Goal: Navigation & Orientation: Find specific page/section

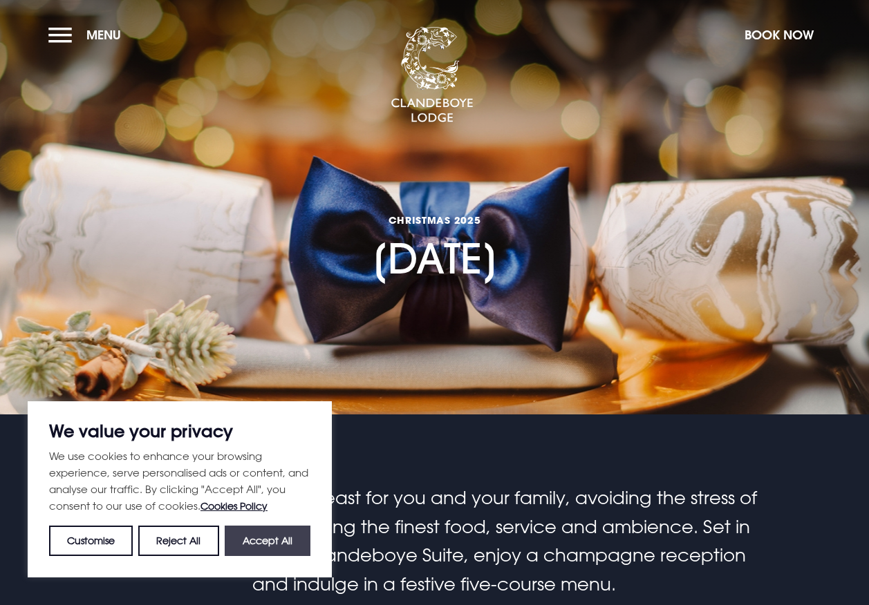
click at [254, 547] on button "Accept All" at bounding box center [268, 541] width 86 height 30
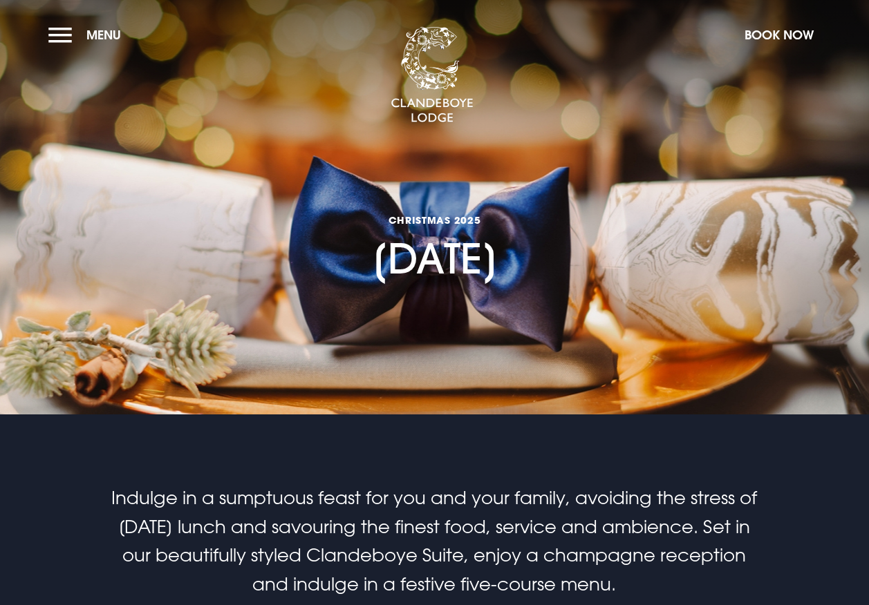
checkbox input "true"
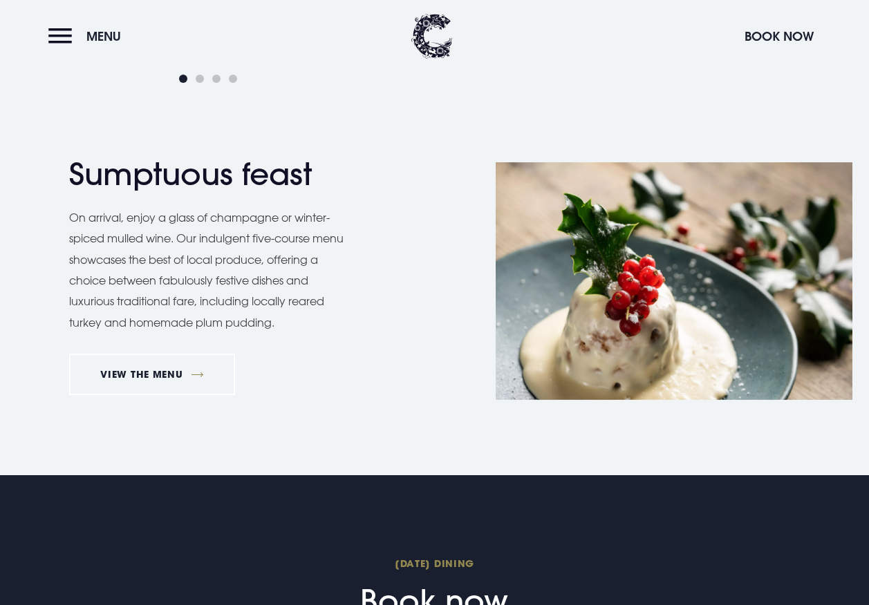
scroll to position [1006, 0]
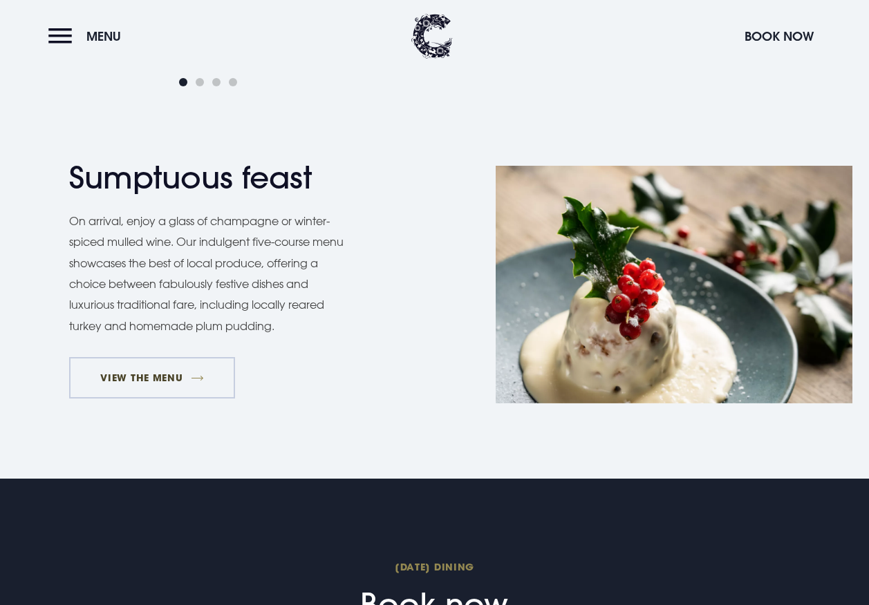
click at [122, 388] on link "VIEW THE MENU" at bounding box center [152, 377] width 166 height 41
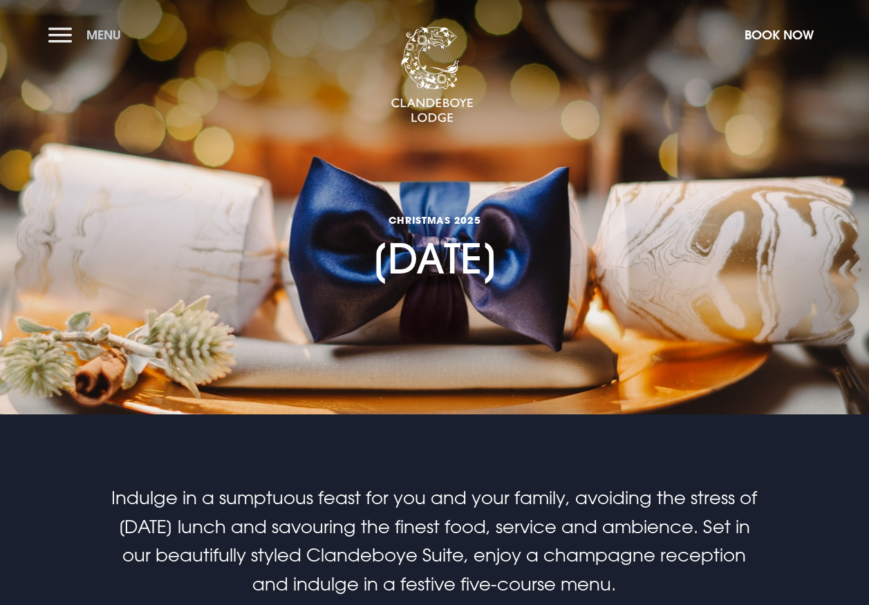
click at [83, 28] on button "Menu" at bounding box center [87, 35] width 79 height 30
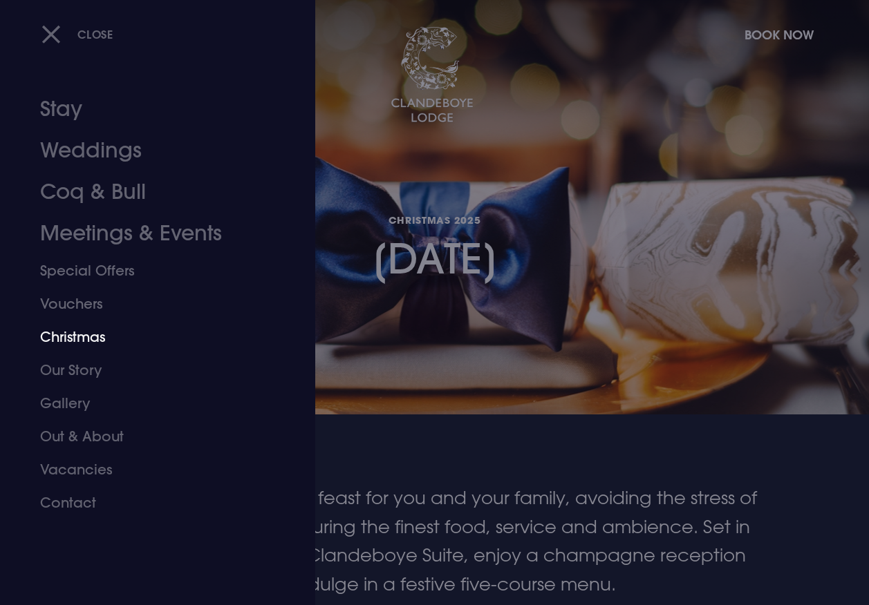
click at [64, 326] on link "Christmas" at bounding box center [148, 337] width 216 height 33
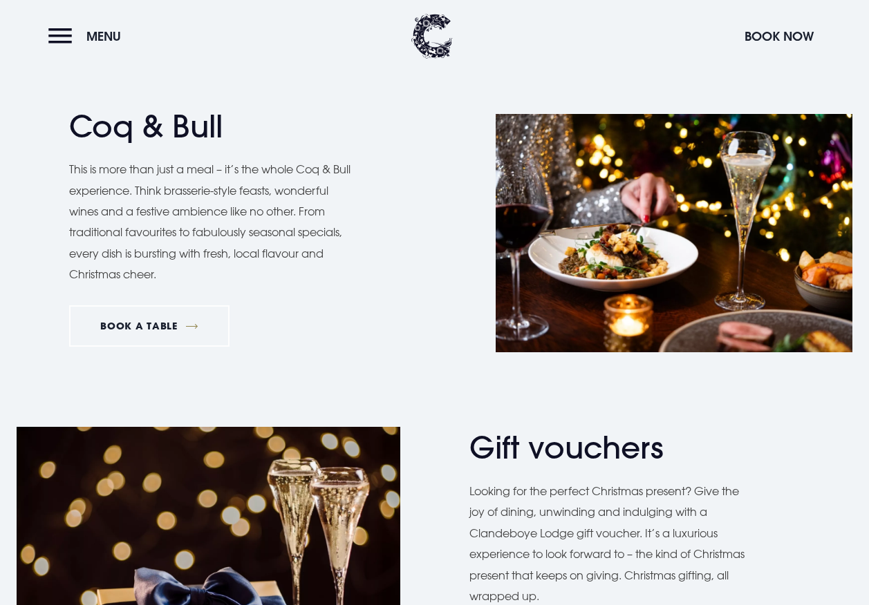
scroll to position [1910, 0]
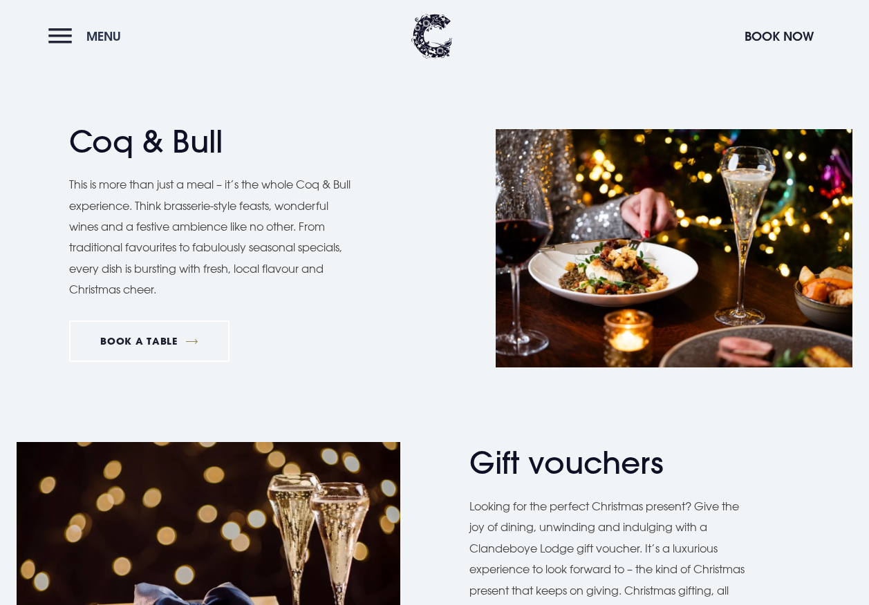
click at [73, 46] on button "Menu" at bounding box center [87, 36] width 79 height 30
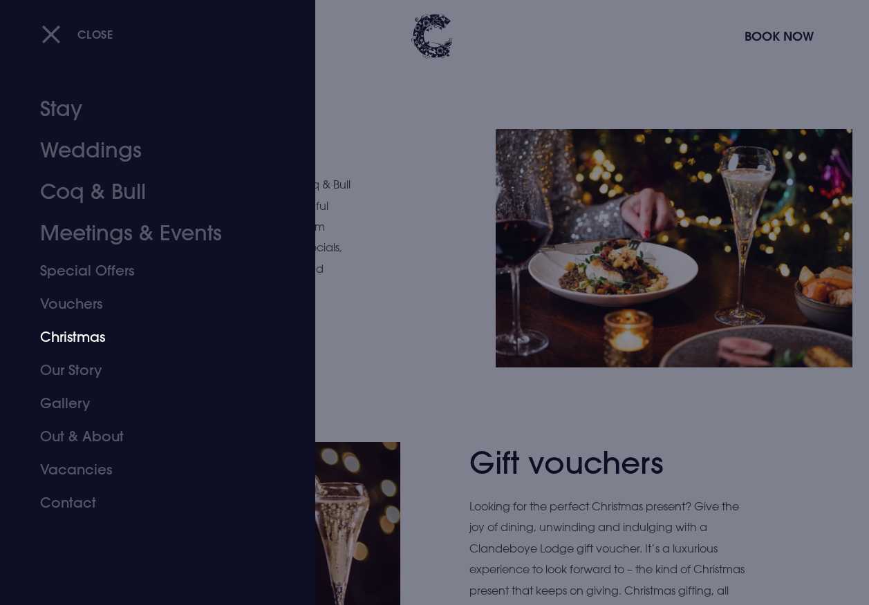
click at [82, 333] on link "Christmas" at bounding box center [148, 337] width 216 height 33
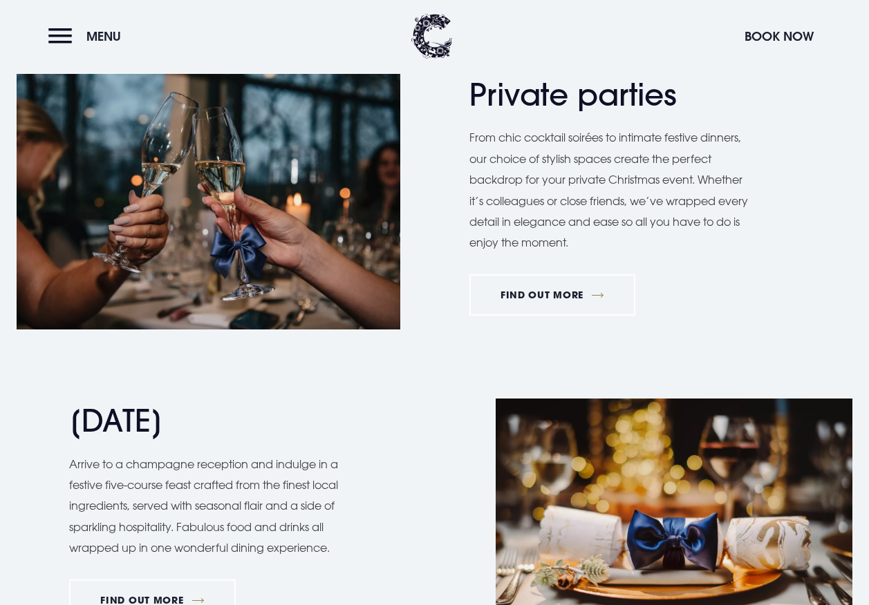
scroll to position [995, 0]
